Goal: Task Accomplishment & Management: Use online tool/utility

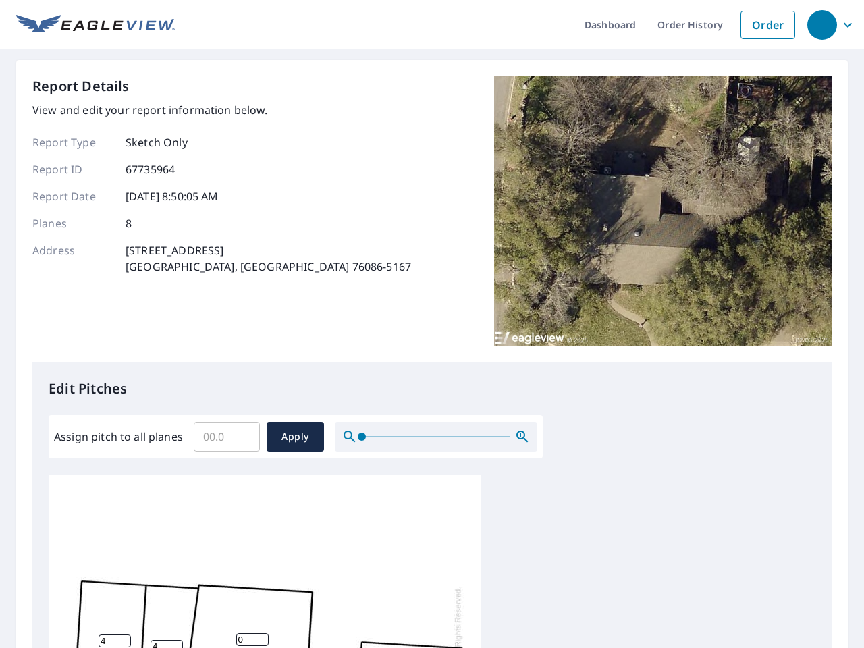
click at [432, 324] on div "Report Details View and edit your report information below. Report Type Sketch …" at bounding box center [431, 219] width 799 height 286
click at [821, 24] on div "button" at bounding box center [822, 25] width 30 height 30
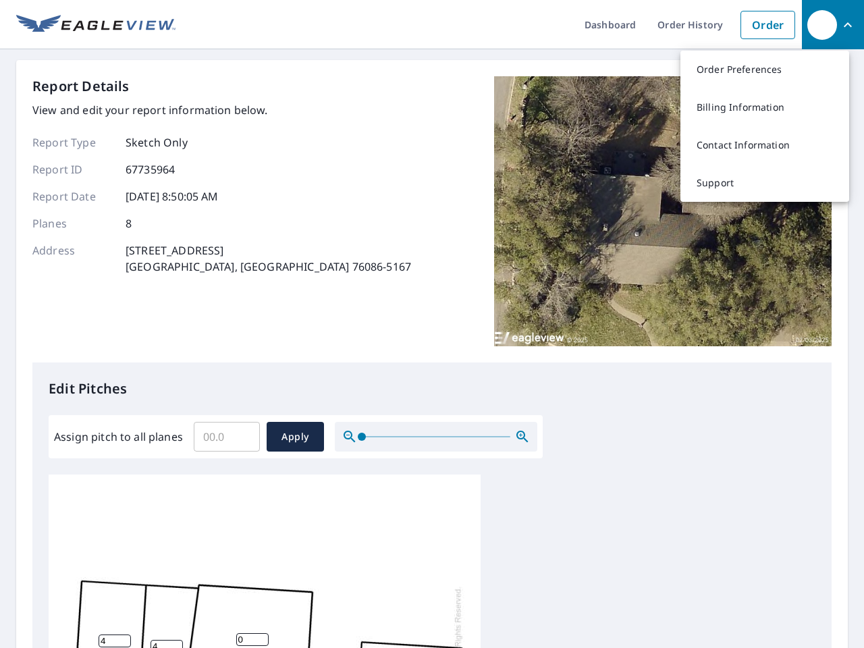
click at [227, 436] on input "Assign pitch to all planes" at bounding box center [227, 437] width 66 height 38
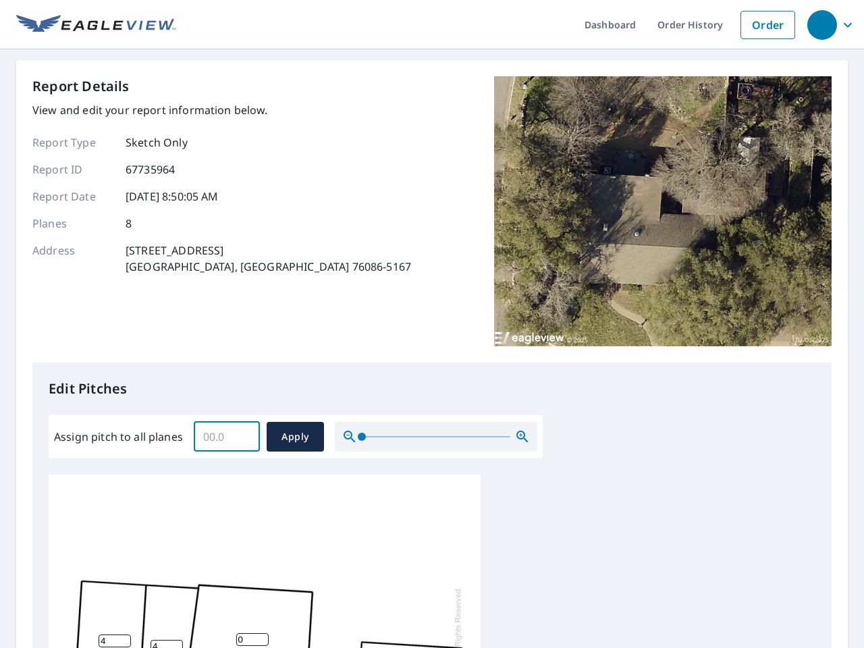
click at [295, 436] on span "Apply" at bounding box center [295, 436] width 36 height 17
click at [522, 436] on icon "button" at bounding box center [522, 436] width 16 height 16
